Goal: Feedback & Contribution: Submit feedback/report problem

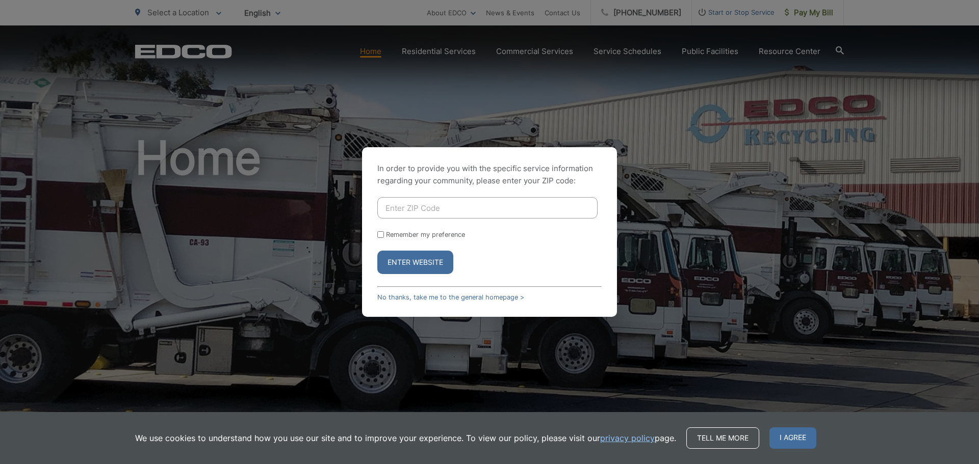
click at [454, 211] on input "Enter ZIP Code" at bounding box center [487, 207] width 220 height 21
type input "91942"
click at [377, 251] on button "Enter Website" at bounding box center [415, 262] width 76 height 23
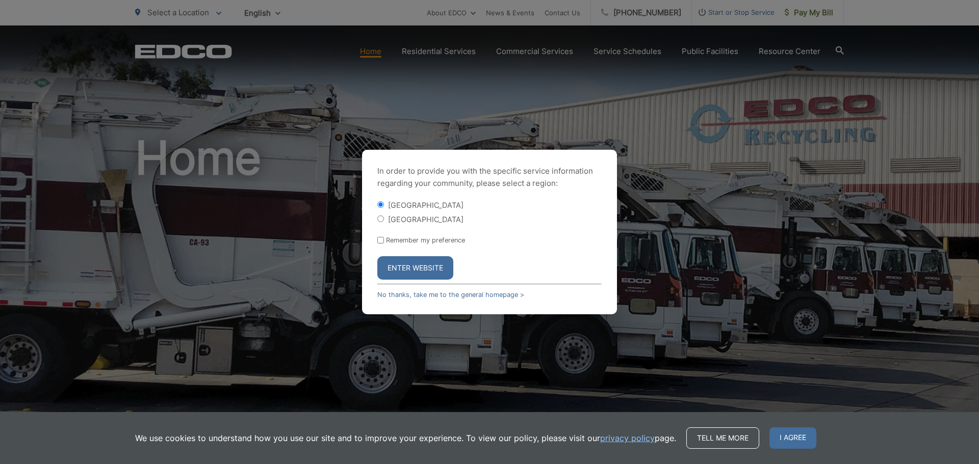
click at [404, 265] on button "Enter Website" at bounding box center [415, 267] width 76 height 23
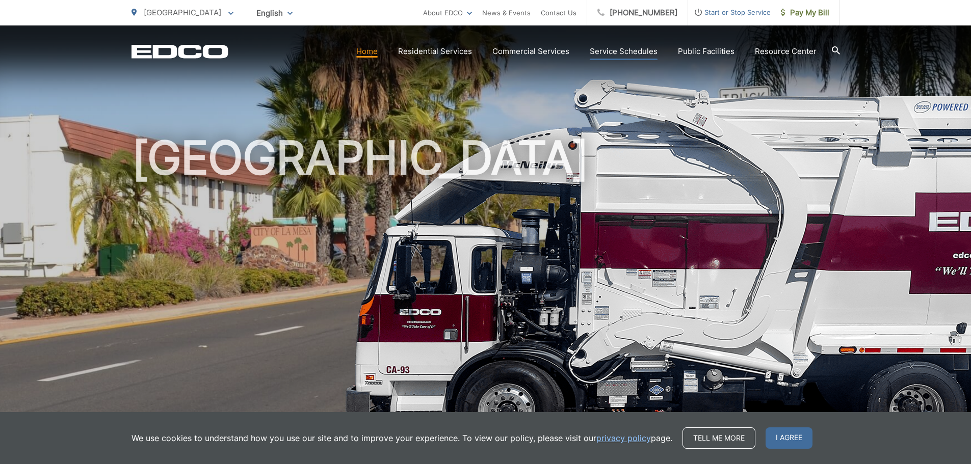
click at [615, 55] on link "Service Schedules" at bounding box center [624, 51] width 68 height 12
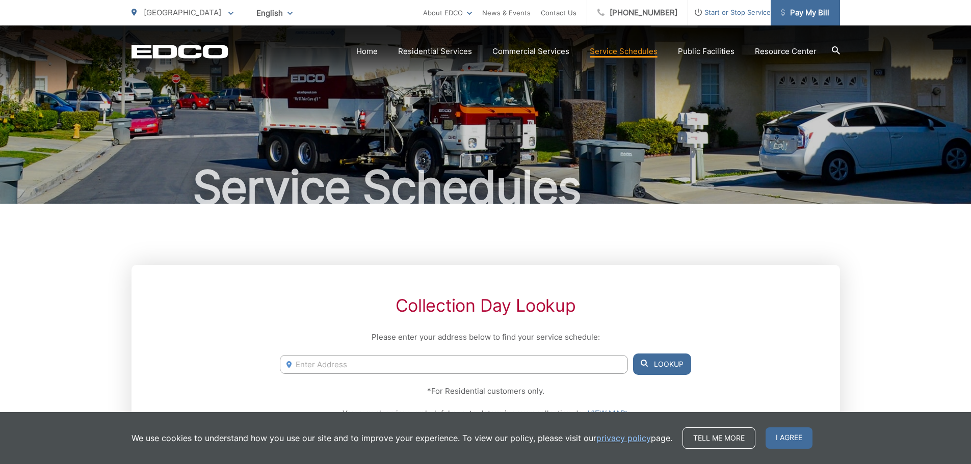
click at [792, 13] on span "Pay My Bill" at bounding box center [805, 13] width 48 height 12
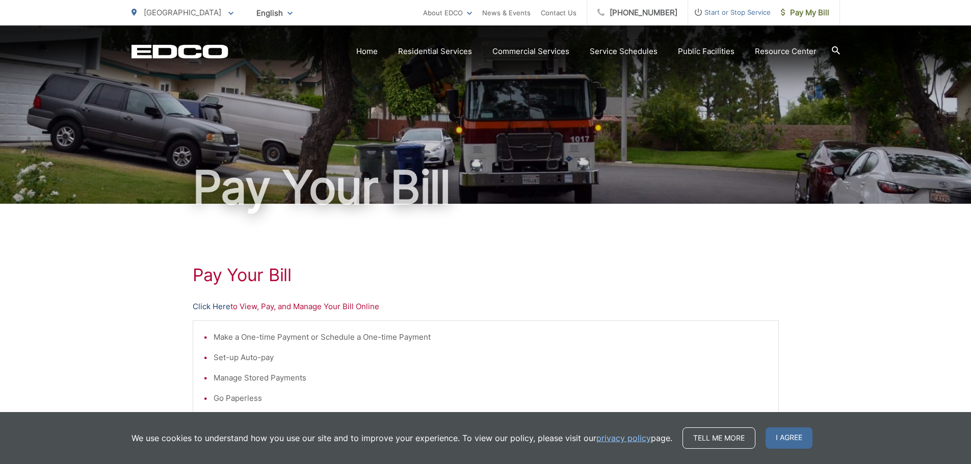
click at [217, 307] on link "Click Here" at bounding box center [212, 307] width 38 height 12
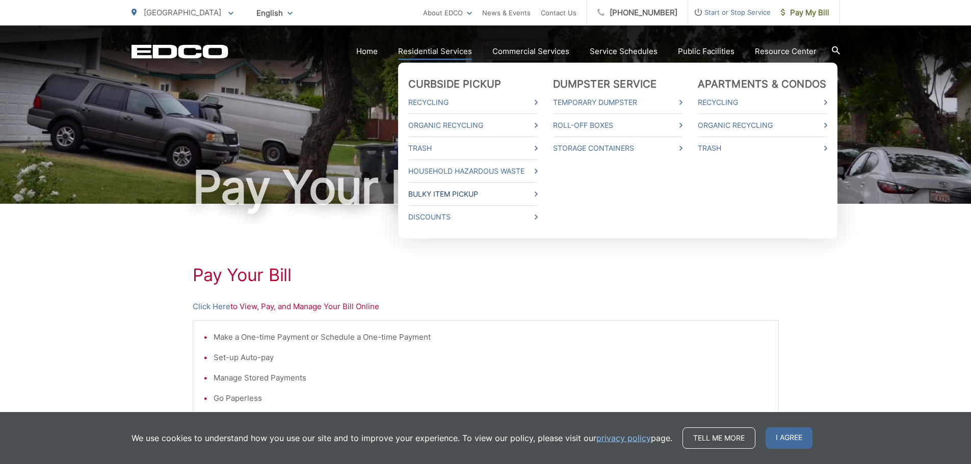
click at [435, 195] on link "Bulky Item Pickup" at bounding box center [472, 194] width 129 height 12
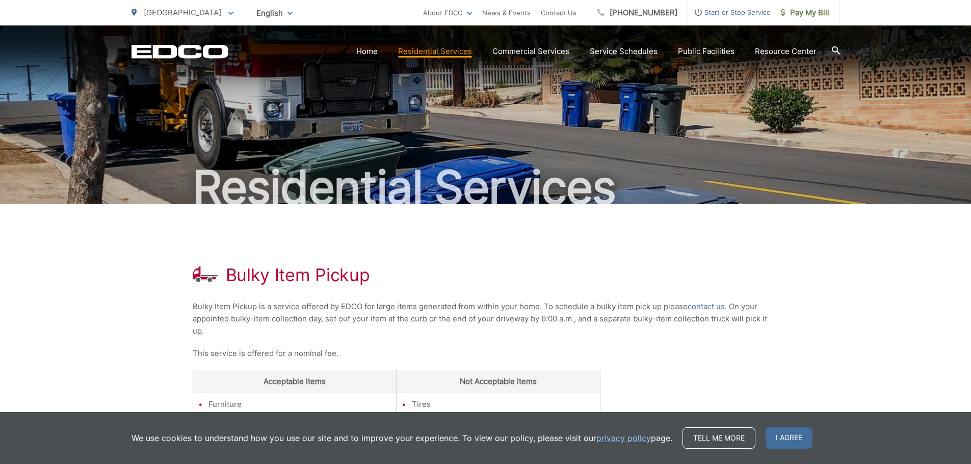
click at [747, 183] on h2 "Residential Services" at bounding box center [486, 187] width 709 height 51
click at [698, 307] on link "contact us" at bounding box center [706, 307] width 37 height 12
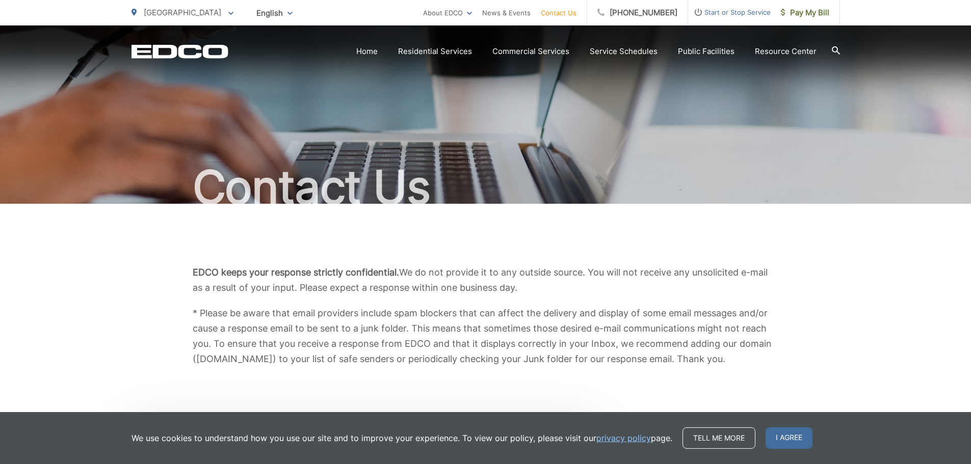
scroll to position [406, 0]
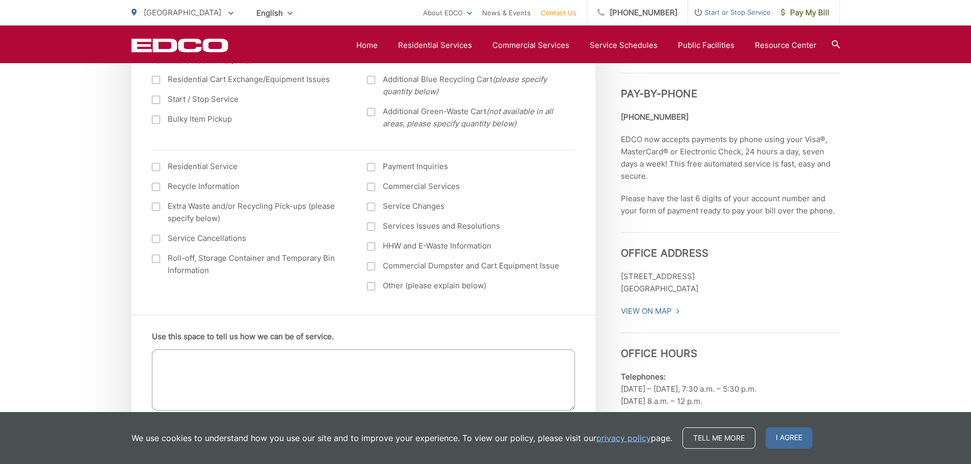
click at [158, 120] on div at bounding box center [156, 120] width 8 height 8
click at [0, 0] on input "Bulky Item Pickup" at bounding box center [0, 0] width 0 height 0
click at [155, 167] on div at bounding box center [156, 167] width 8 height 8
click at [0, 0] on input "I am interested in: (continued) *" at bounding box center [0, 0] width 0 height 0
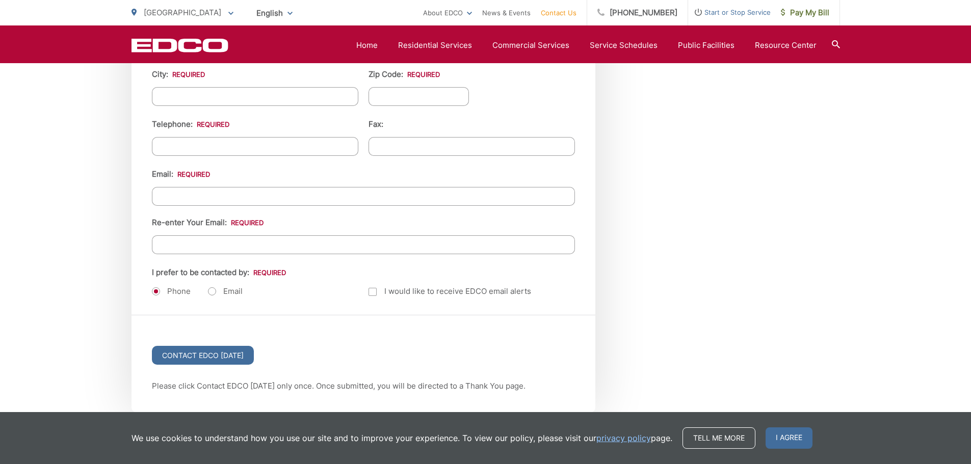
scroll to position [1373, 0]
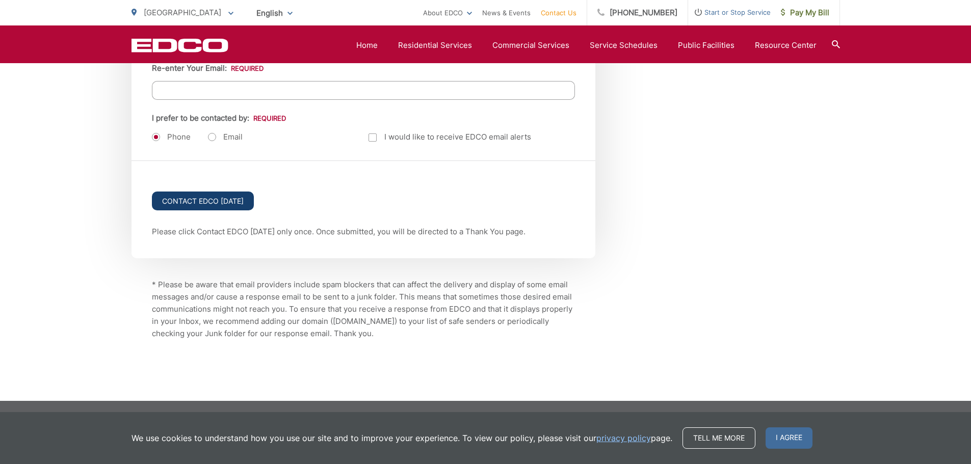
click at [216, 200] on input "Contact EDCO [DATE]" at bounding box center [203, 201] width 102 height 19
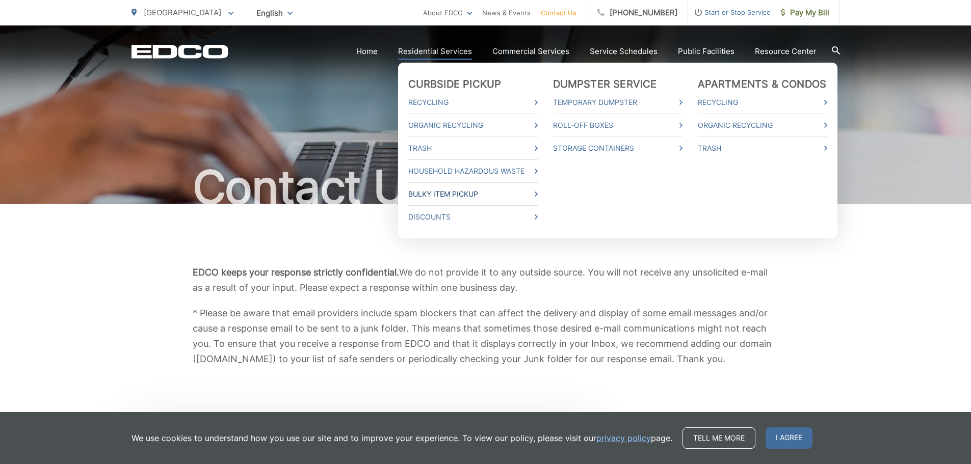
click at [445, 196] on link "Bulky Item Pickup" at bounding box center [472, 194] width 129 height 12
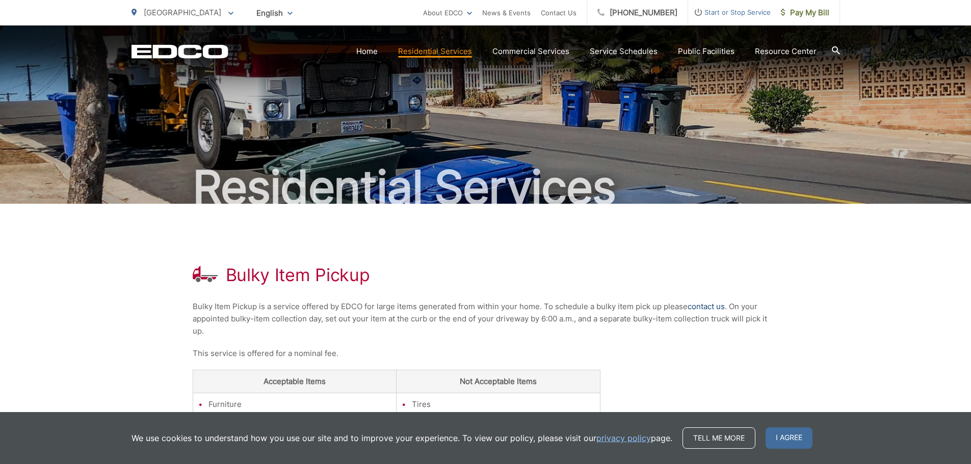
click at [713, 303] on link "contact us" at bounding box center [706, 307] width 37 height 12
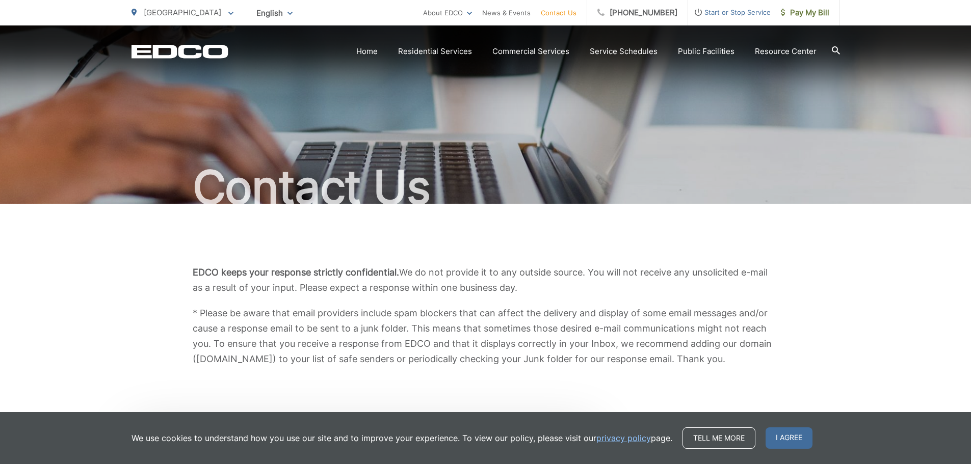
scroll to position [406, 0]
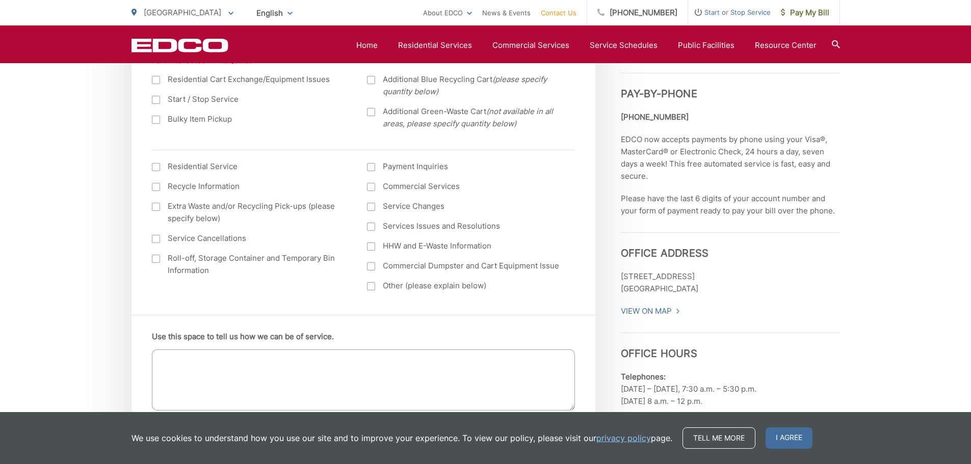
click at [154, 123] on div at bounding box center [156, 120] width 8 height 8
click at [0, 0] on input "Bulky Item Pickup" at bounding box center [0, 0] width 0 height 0
click at [155, 173] on ul "Residential Service Recycle Information Extra Waste and/or Recycling Pick-ups (…" at bounding box center [363, 230] width 423 height 139
click at [157, 168] on div at bounding box center [156, 167] width 8 height 8
click at [0, 0] on input "I am interested in: (continued) *" at bounding box center [0, 0] width 0 height 0
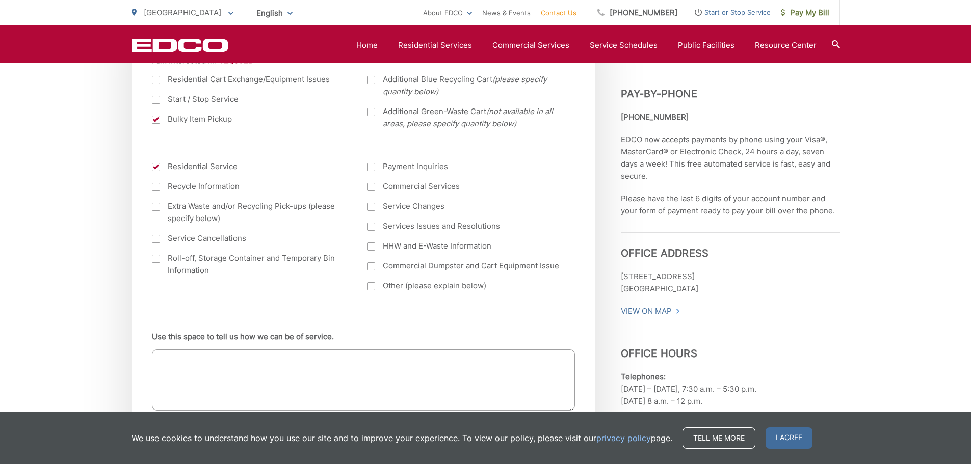
click at [216, 370] on textarea "Use this space to tell us how we can be of service." at bounding box center [363, 380] width 423 height 61
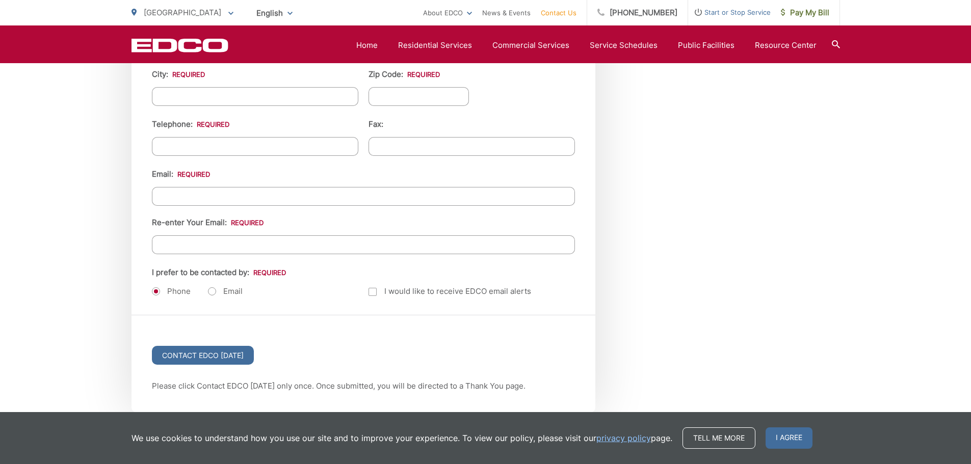
scroll to position [813, 0]
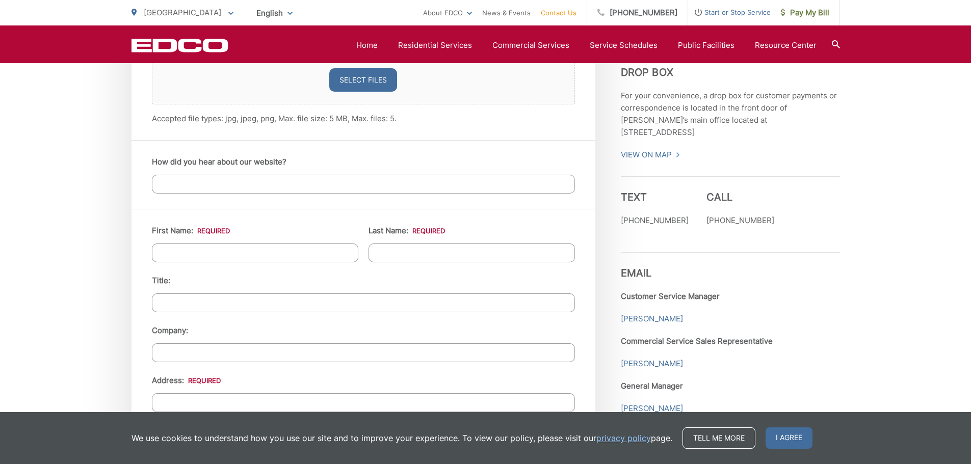
type textarea "need to have an old refrigerator and washer picked up"
click at [243, 177] on input "How did you hear about our website?" at bounding box center [363, 184] width 423 height 19
type input "[PERSON_NAME]"
type input "4584 Normandie pl"
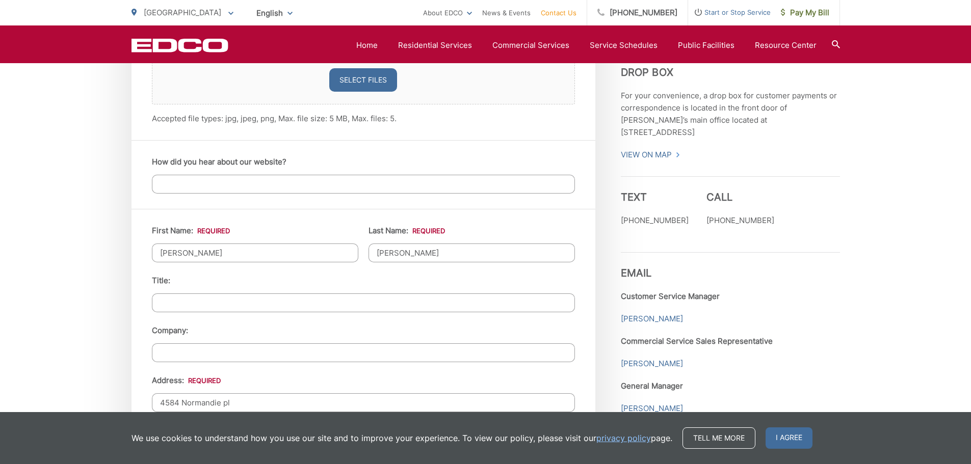
scroll to position [1083, 0]
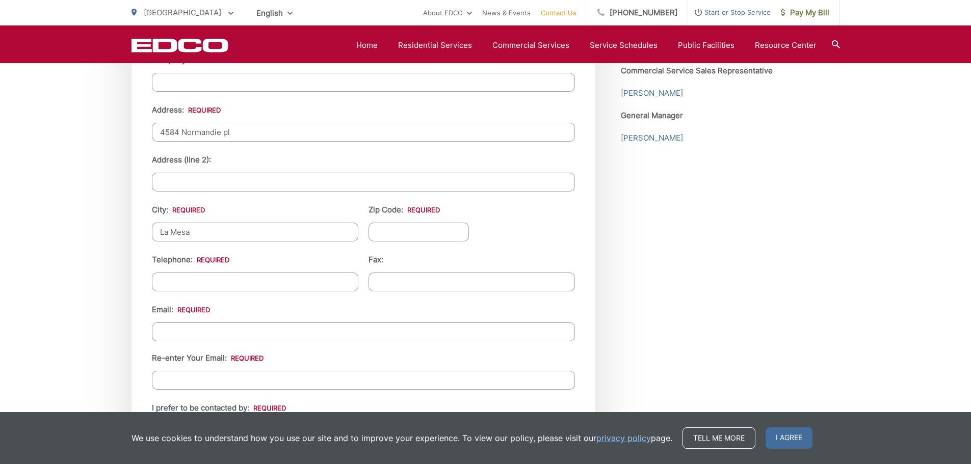
type input "La Mesa"
type input "c"
type input "0"
type input "91942"
type input "[PHONE_NUMBER]"
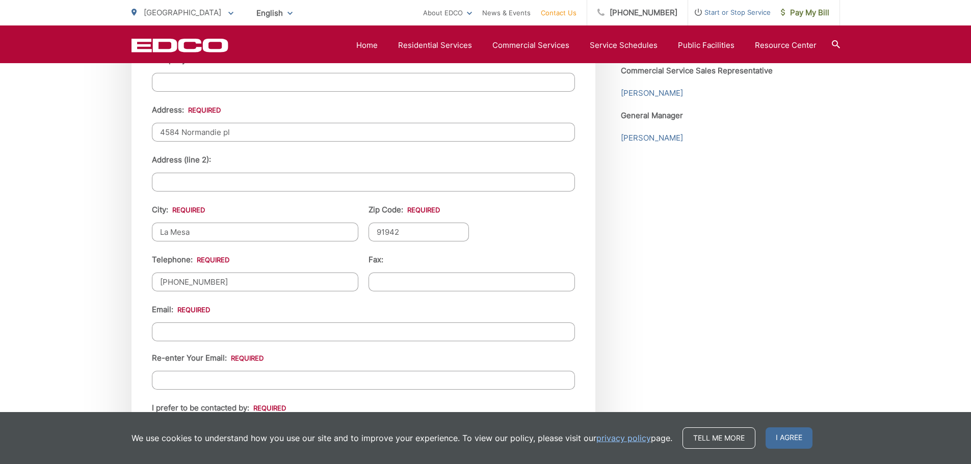
type input "(___) ___-____"
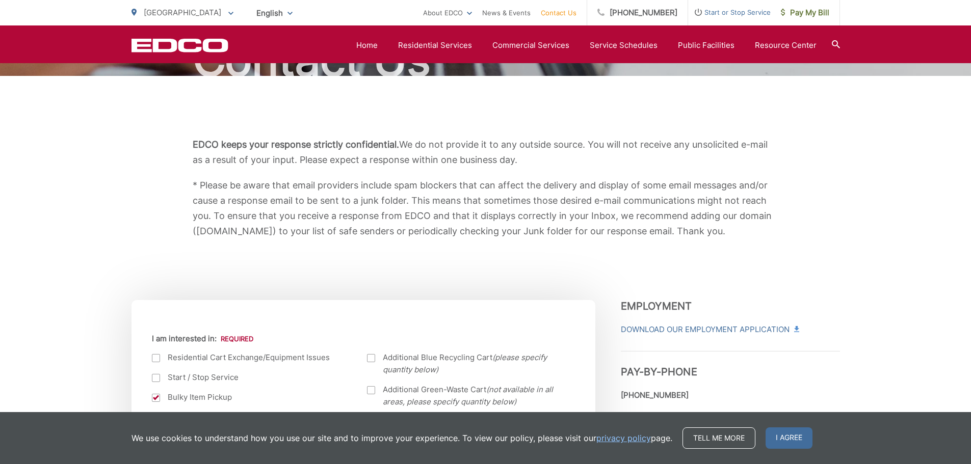
scroll to position [0, 0]
